Goal: Transaction & Acquisition: Purchase product/service

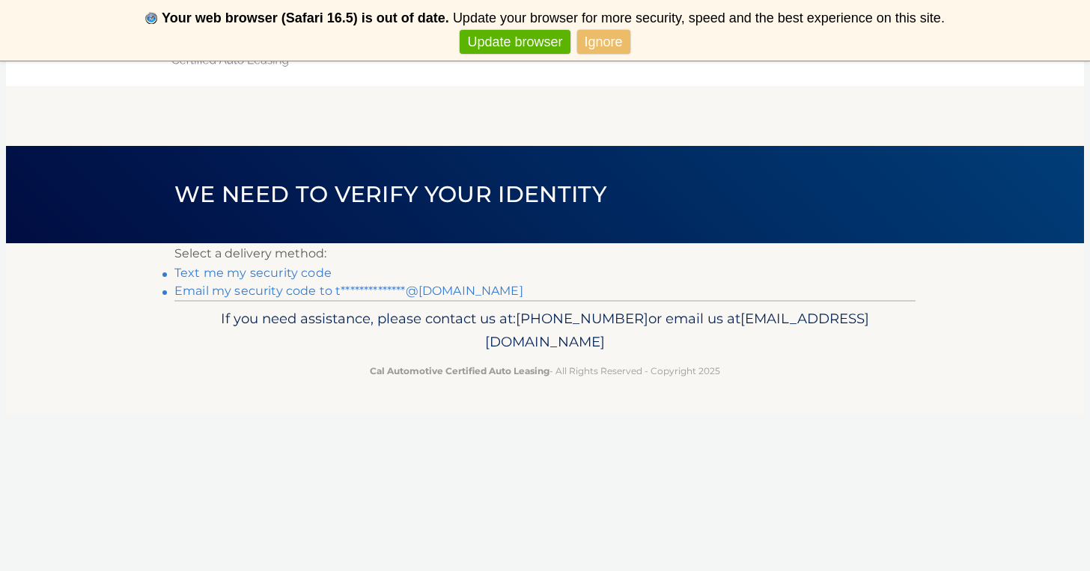
click at [320, 293] on link "**********" at bounding box center [348, 291] width 349 height 14
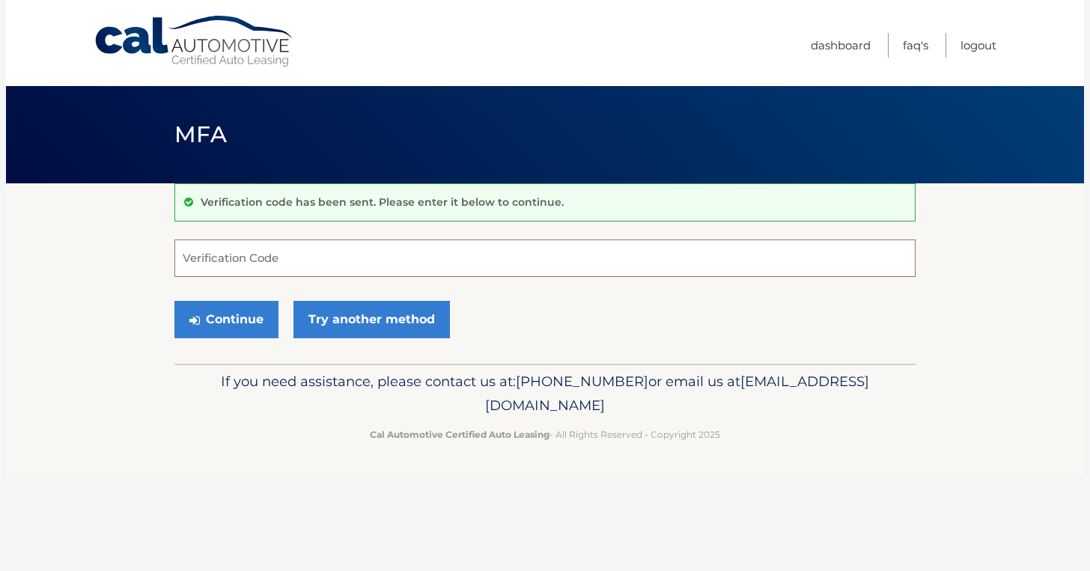
paste input "331949"
click at [232, 322] on button "Continue" at bounding box center [226, 319] width 104 height 37
click at [224, 318] on button "Continue" at bounding box center [226, 319] width 104 height 37
type input "331949"
click at [258, 322] on button "Continue" at bounding box center [226, 319] width 104 height 37
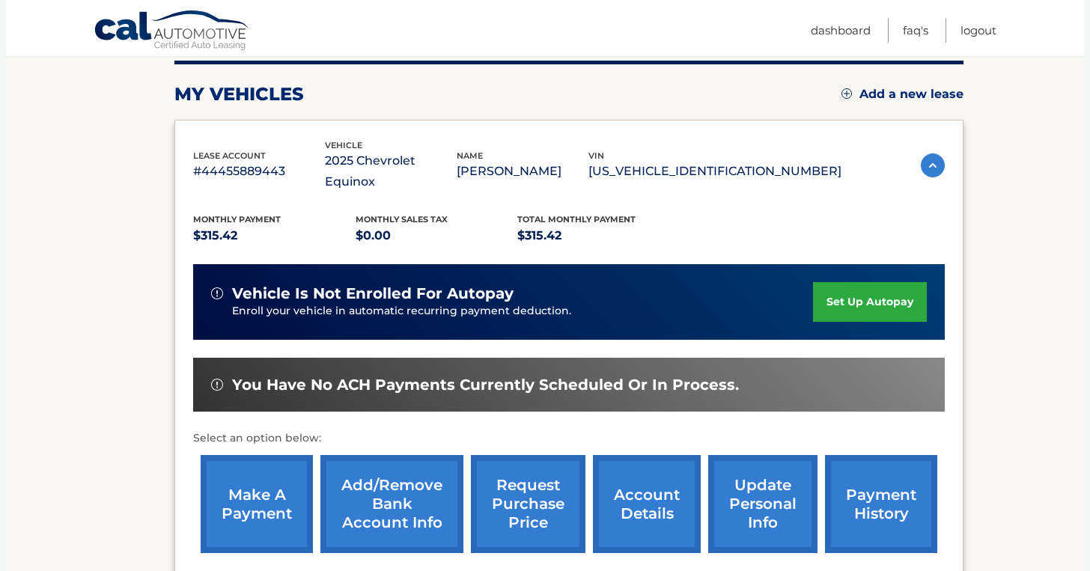
scroll to position [192, 0]
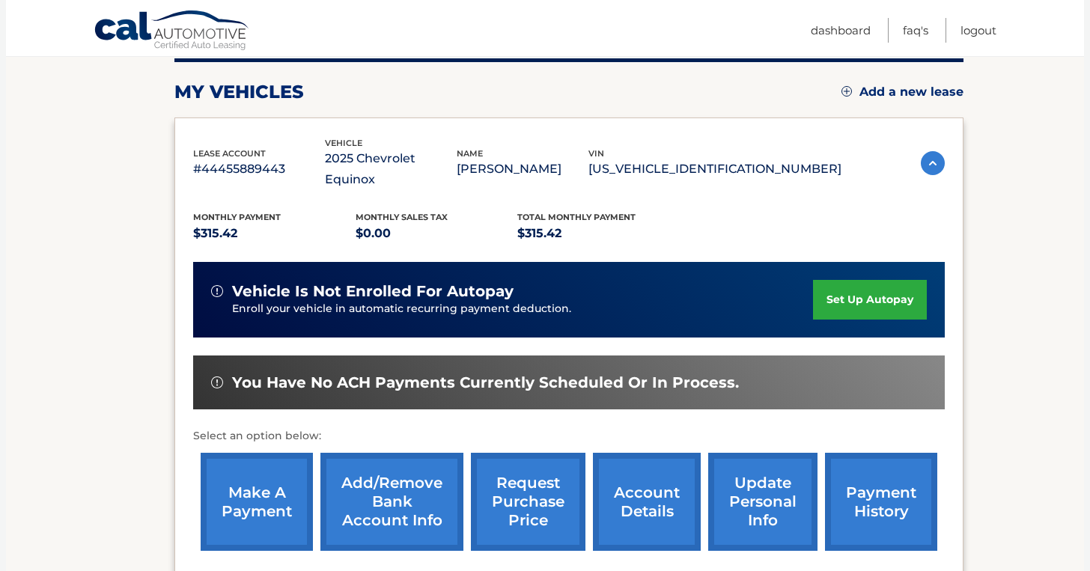
click at [277, 480] on link "make a payment" at bounding box center [257, 502] width 112 height 98
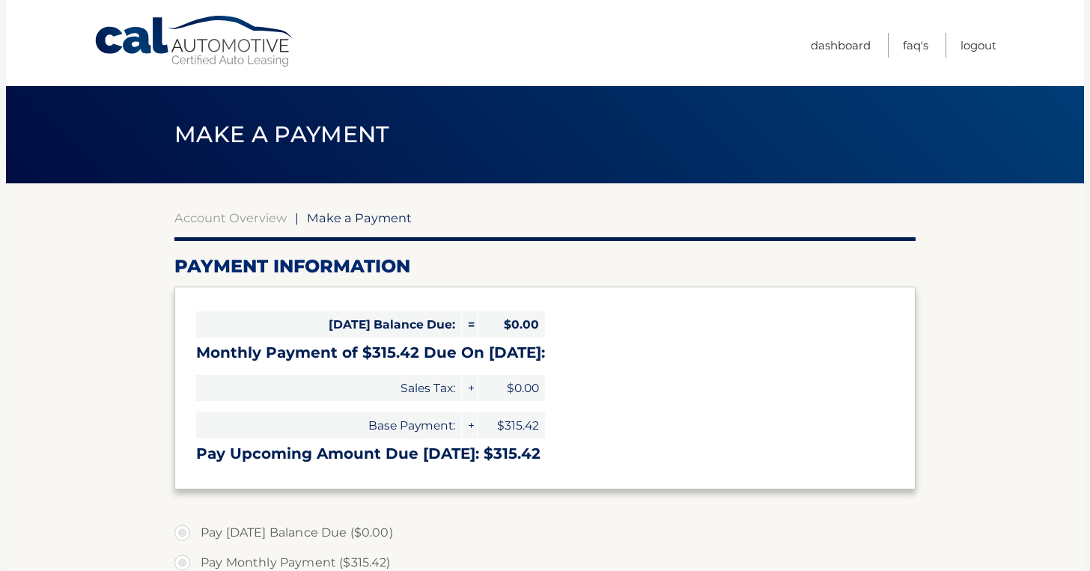
select select "ZDQyZTZkNTYtNjAyOC00M2UyLWI1NjgtMDQwZDk1MThmMDdm"
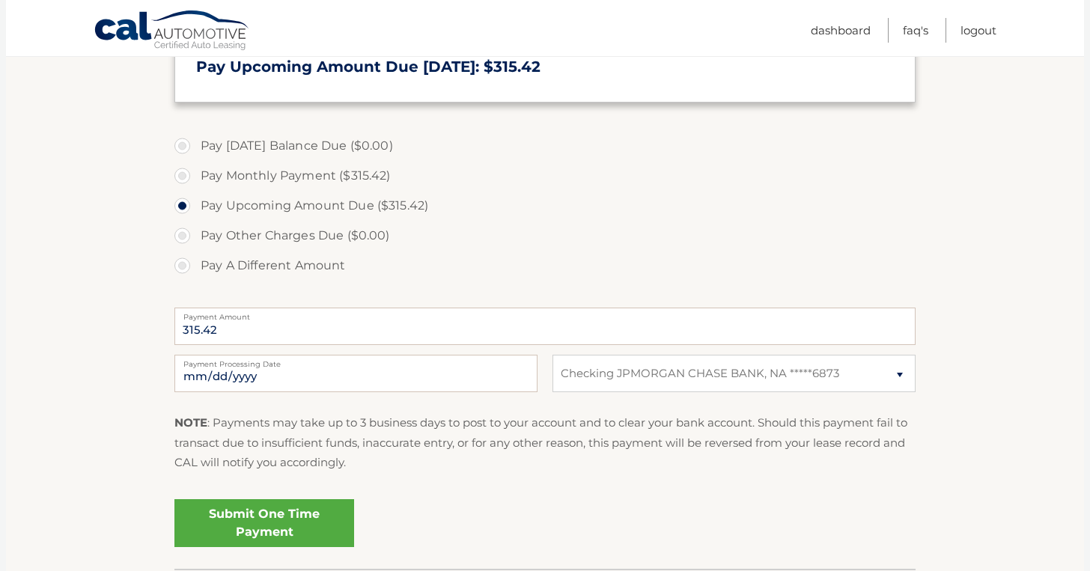
scroll to position [449, 0]
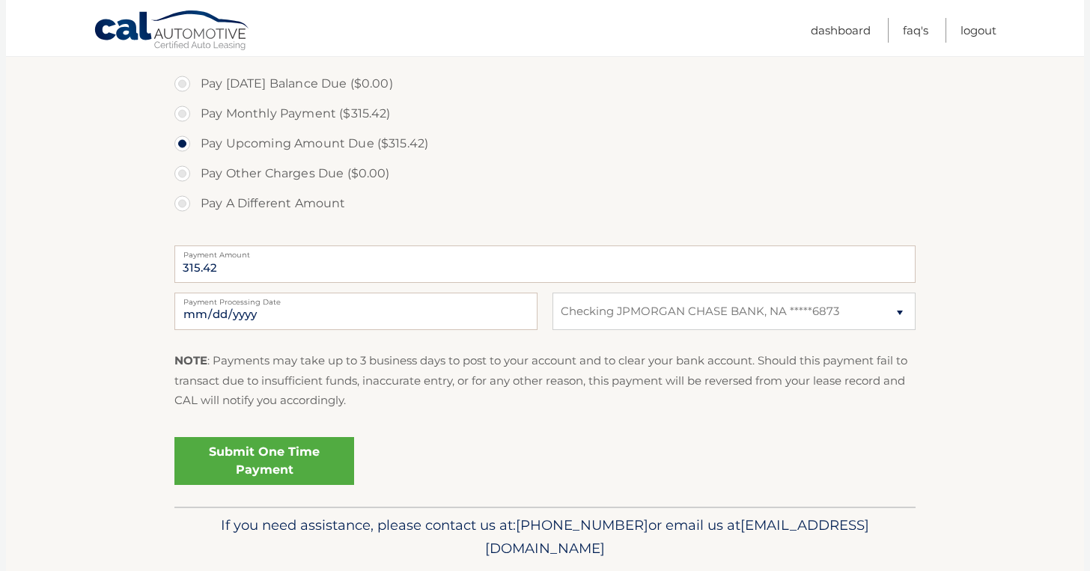
click at [248, 467] on link "Submit One Time Payment" at bounding box center [264, 461] width 180 height 48
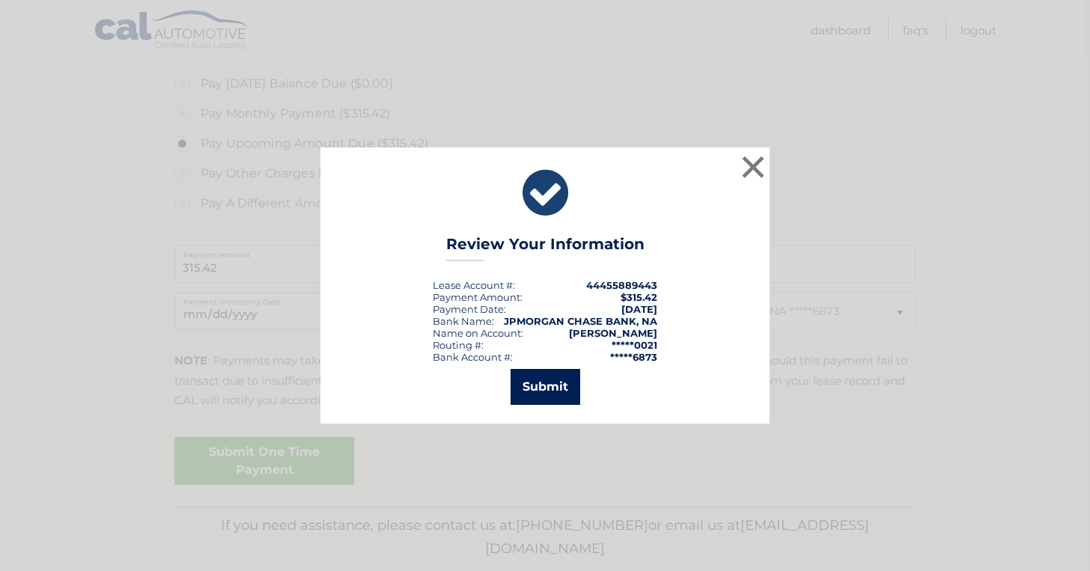
click at [537, 375] on button "Submit" at bounding box center [546, 387] width 70 height 36
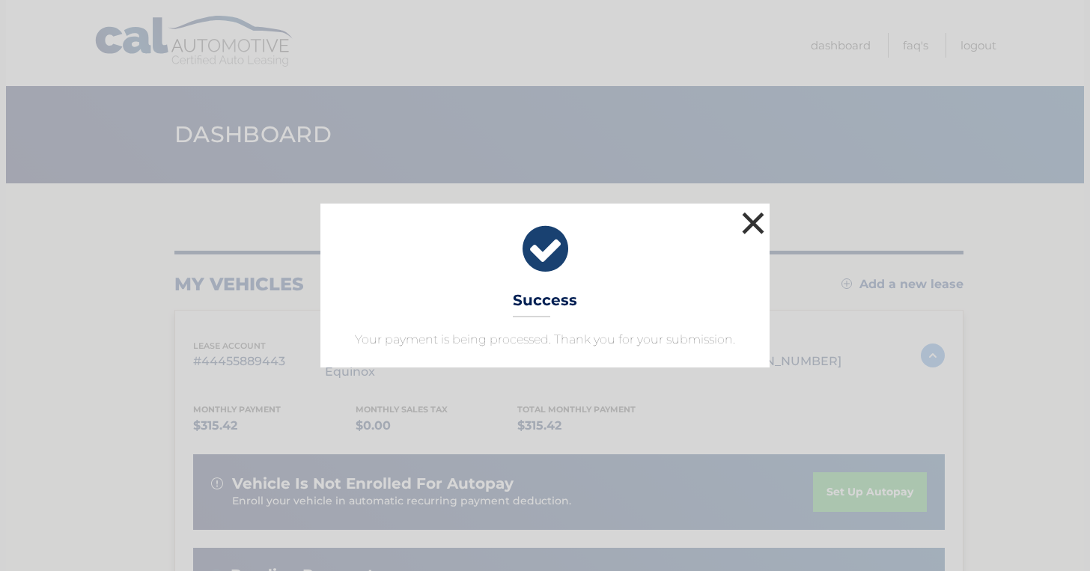
click at [758, 217] on button "×" at bounding box center [753, 223] width 30 height 30
